Goal: Information Seeking & Learning: Check status

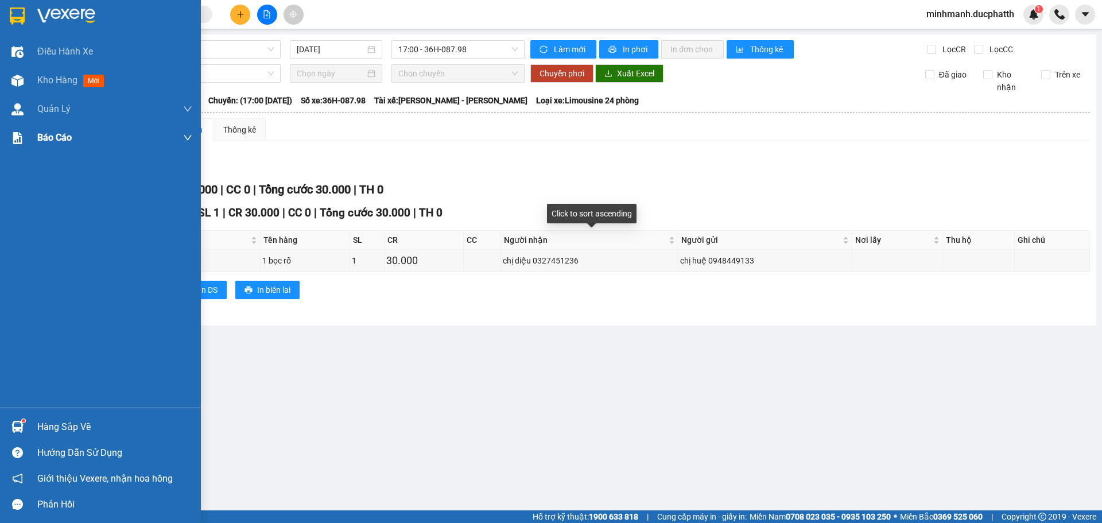
drag, startPoint x: 98, startPoint y: 85, endPoint x: 123, endPoint y: 130, distance: 52.2
click at [98, 86] on span "mới" at bounding box center [93, 81] width 21 height 13
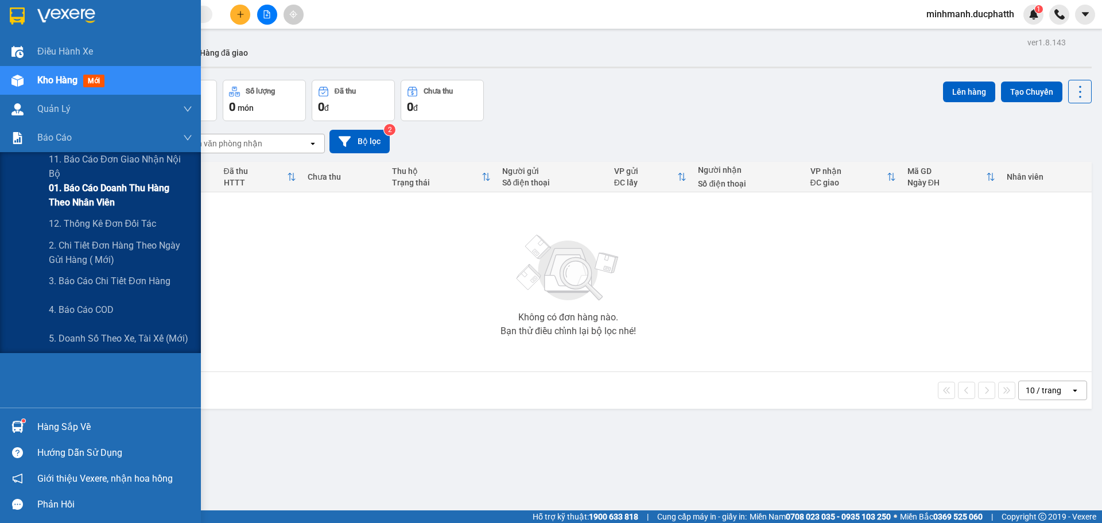
click at [137, 200] on span "01. Báo cáo doanh thu hàng theo nhân viên" at bounding box center [121, 195] width 144 height 29
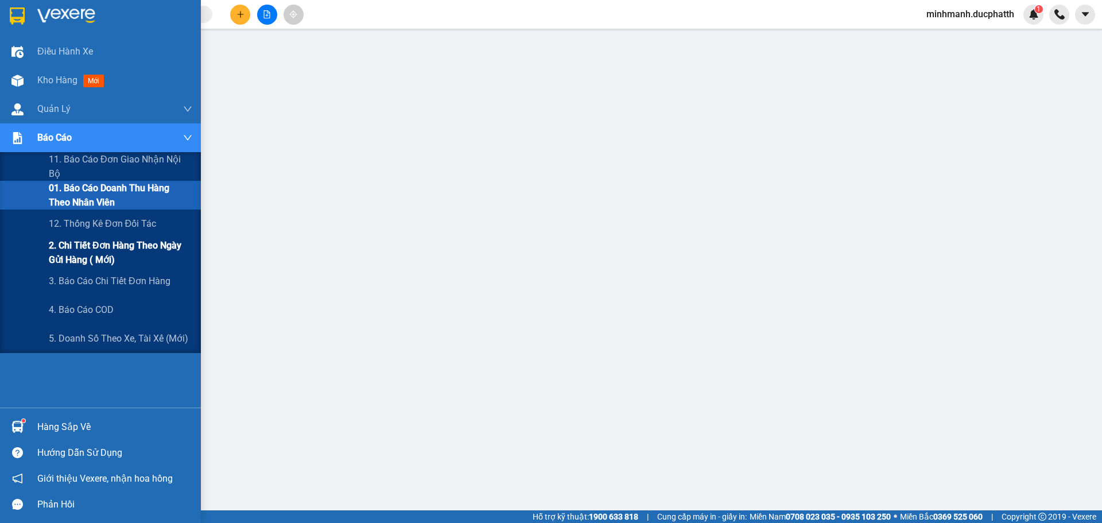
click at [95, 257] on span "2. Chi tiết đơn hàng theo ngày gửi hàng ( mới)" at bounding box center [121, 252] width 144 height 29
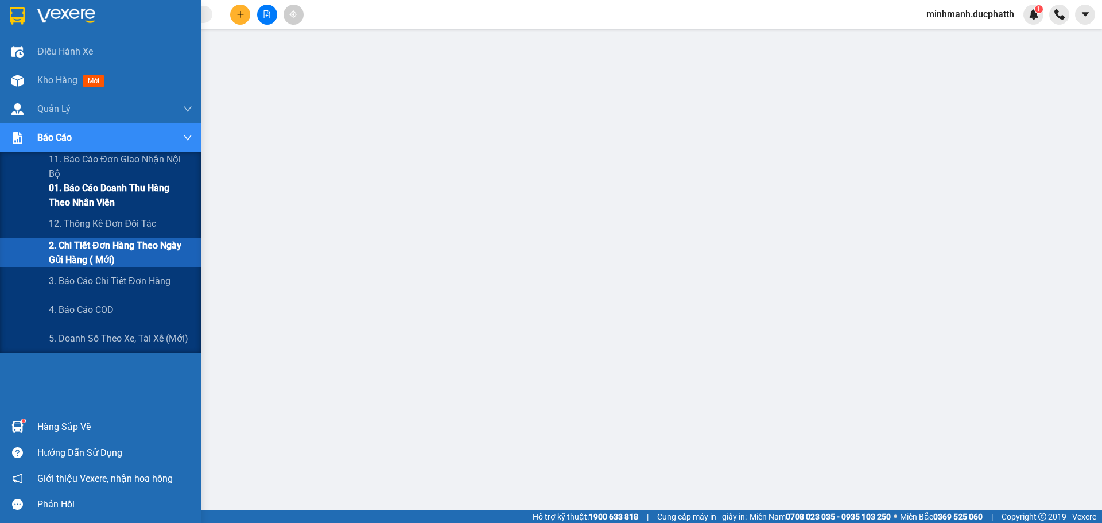
click at [105, 203] on span "01. Báo cáo doanh thu hàng theo nhân viên" at bounding box center [121, 195] width 144 height 29
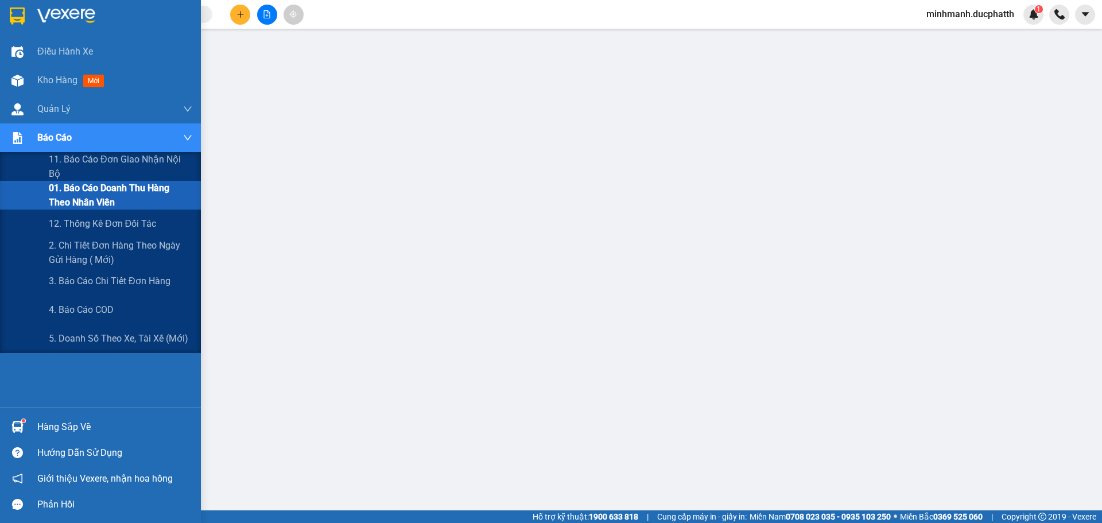
click at [133, 196] on span "01. Báo cáo doanh thu hàng theo nhân viên" at bounding box center [121, 195] width 144 height 29
click at [82, 191] on span "01. Báo cáo doanh thu hàng theo nhân viên" at bounding box center [121, 195] width 144 height 29
click at [97, 199] on span "01. Báo cáo doanh thu hàng theo nhân viên" at bounding box center [121, 195] width 144 height 29
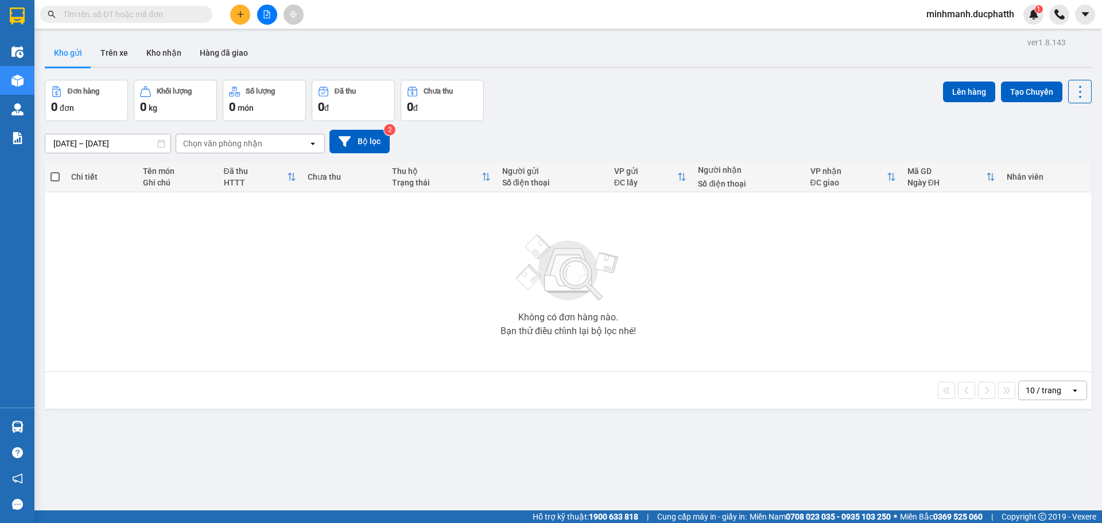
click at [951, 20] on span "minhmanh.ducphatth" at bounding box center [971, 14] width 106 height 14
click at [968, 38] on span "Đăng xuất" at bounding box center [975, 35] width 83 height 13
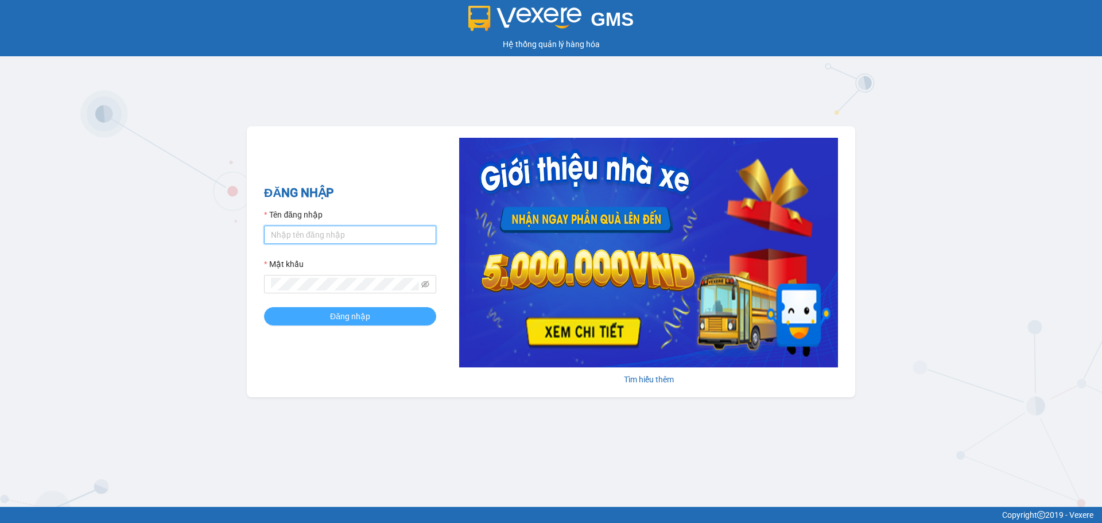
type input "minhmanh.ducphatth"
click at [383, 315] on button "Đăng nhập" at bounding box center [350, 316] width 172 height 18
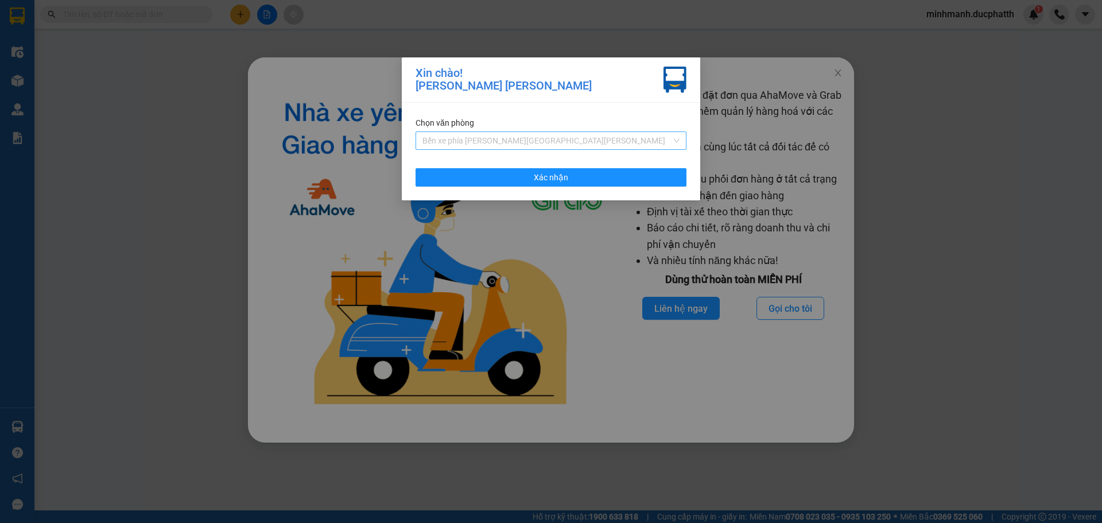
click at [544, 143] on span "Bến xe phía Tây [GEOGRAPHIC_DATA]" at bounding box center [551, 140] width 257 height 17
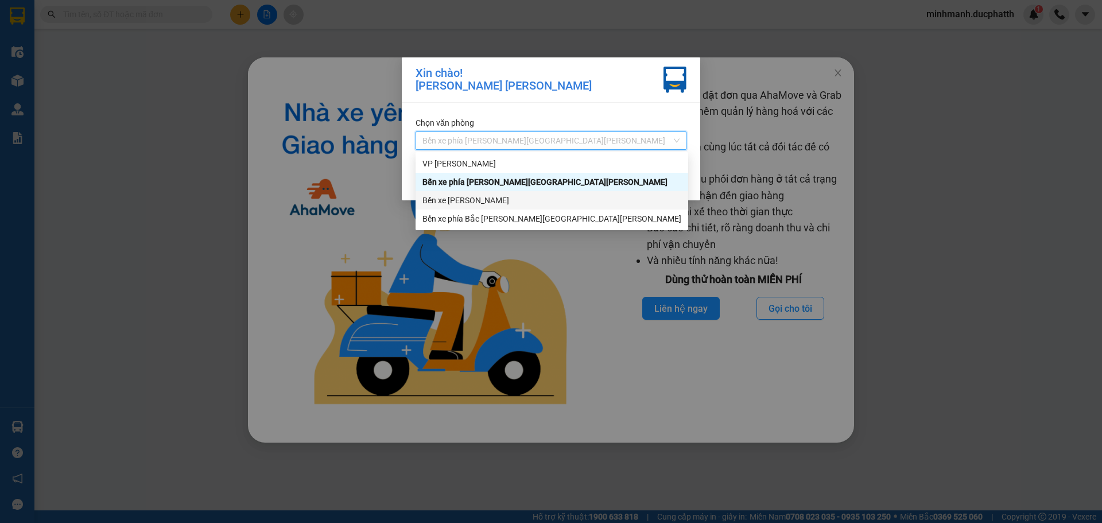
click at [489, 203] on div "Bến xe [GEOGRAPHIC_DATA]" at bounding box center [552, 200] width 259 height 13
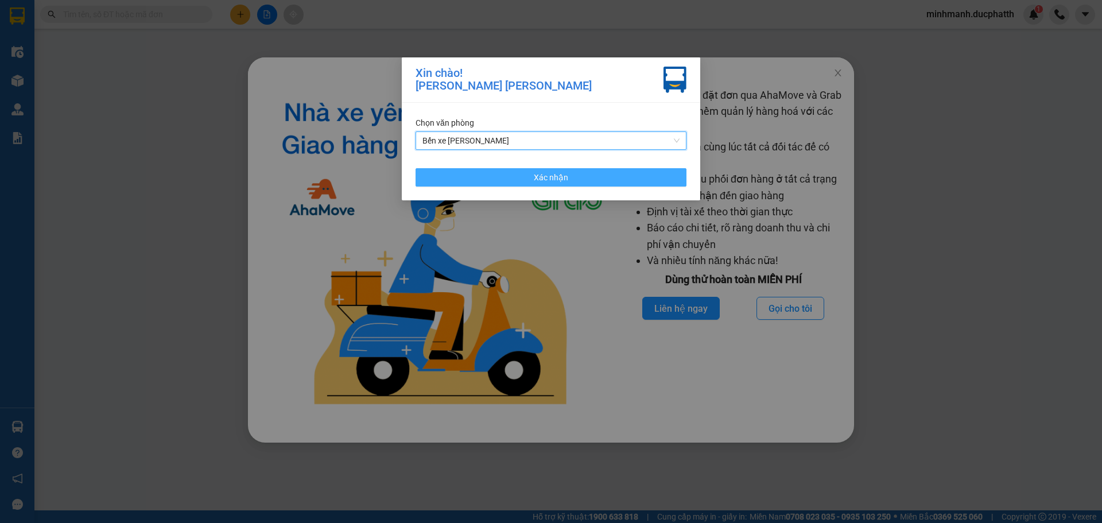
click at [625, 171] on button "Xác nhận" at bounding box center [551, 177] width 271 height 18
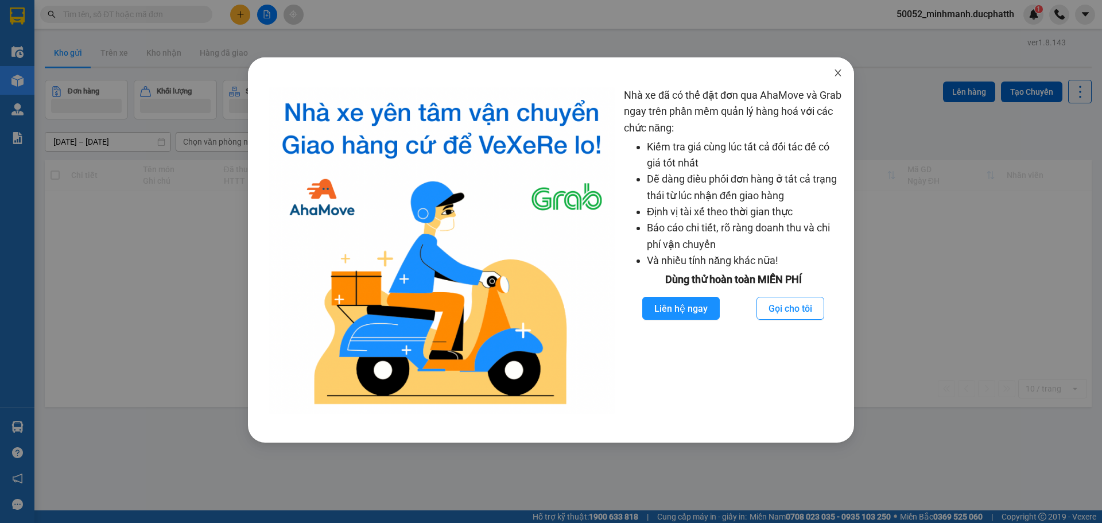
click at [842, 77] on icon "close" at bounding box center [838, 72] width 9 height 9
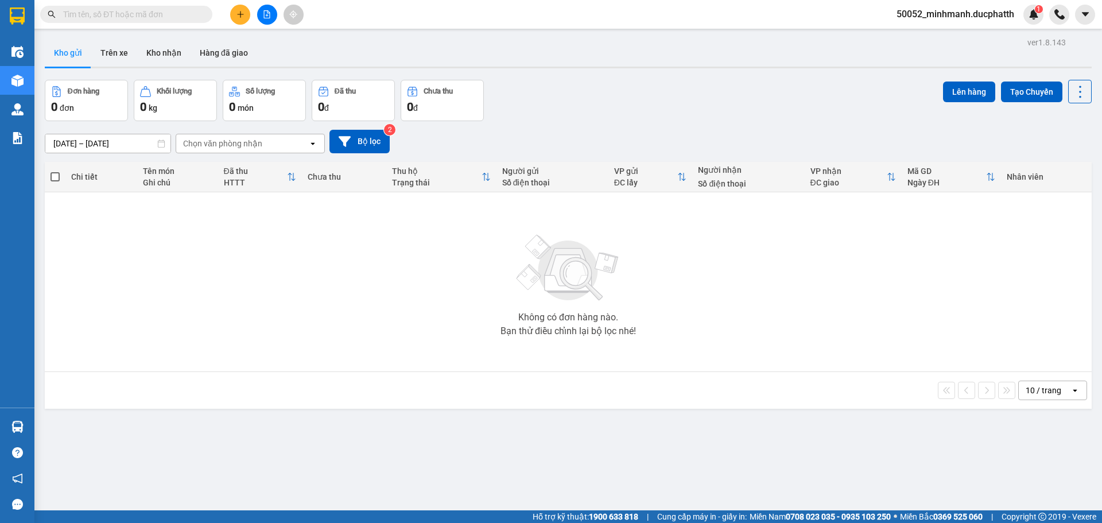
click at [406, 336] on div "Không có đơn hàng nào. Bạn thử điều chỉnh lại bộ lọc nhé!" at bounding box center [569, 282] width 1036 height 172
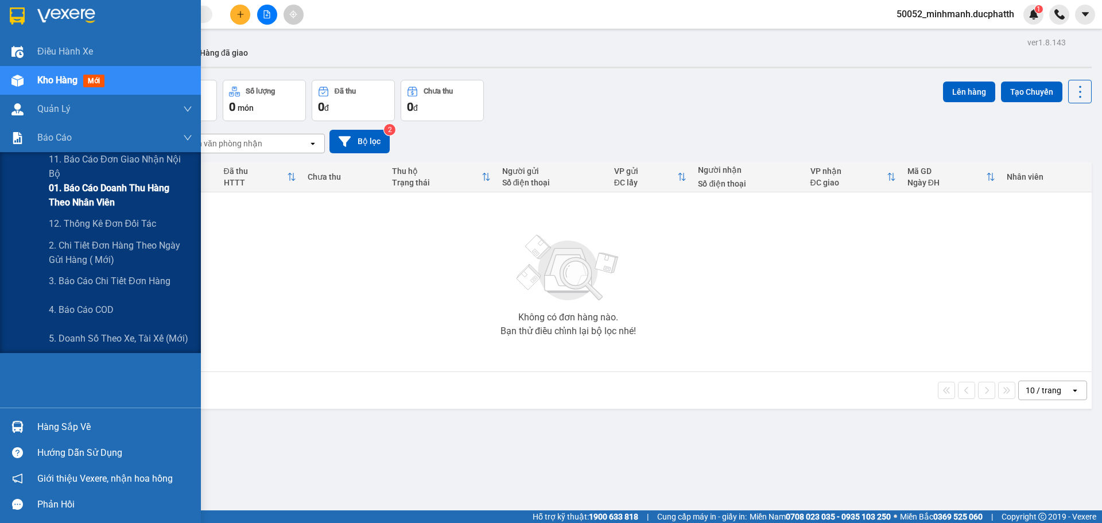
click at [121, 207] on span "01. Báo cáo doanh thu hàng theo nhân viên" at bounding box center [121, 195] width 144 height 29
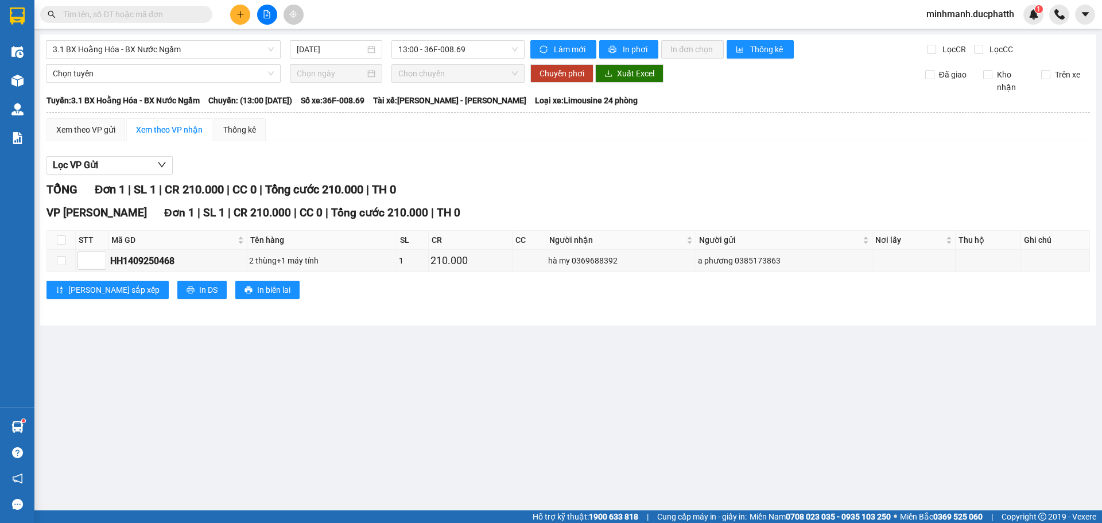
click at [203, 370] on main "3.1 BX Hoằng Hóa - BX Nước Ngầm [DATE] 13:00 - 36F-008.69 Làm mới In phơi In đơ…" at bounding box center [551, 255] width 1102 height 510
